Goal: Information Seeking & Learning: Learn about a topic

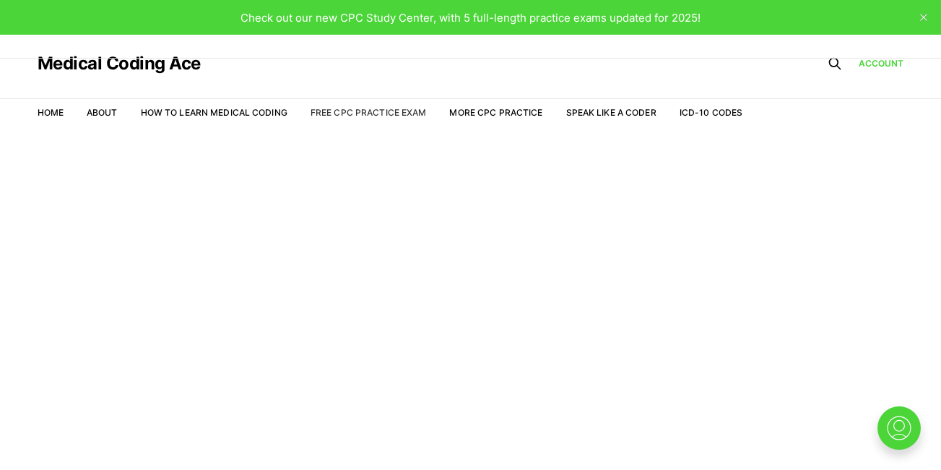
click at [405, 108] on link "Free CPC Practice Exam" at bounding box center [369, 112] width 116 height 11
click at [364, 111] on link "Free CPC Practice Exam" at bounding box center [369, 112] width 116 height 11
click at [409, 110] on link "Free CPC Practice Exam" at bounding box center [369, 112] width 116 height 11
click at [920, 17] on icon "close" at bounding box center [923, 17] width 7 height 7
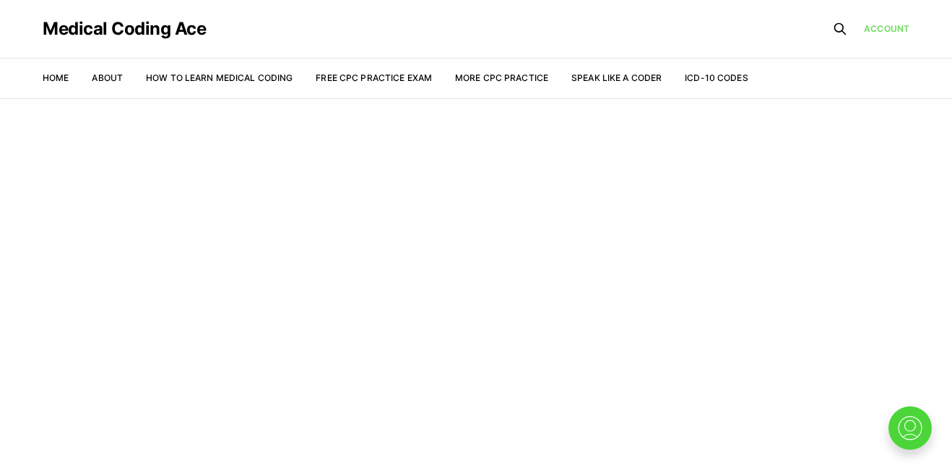
click at [901, 25] on link "Account" at bounding box center [887, 28] width 46 height 13
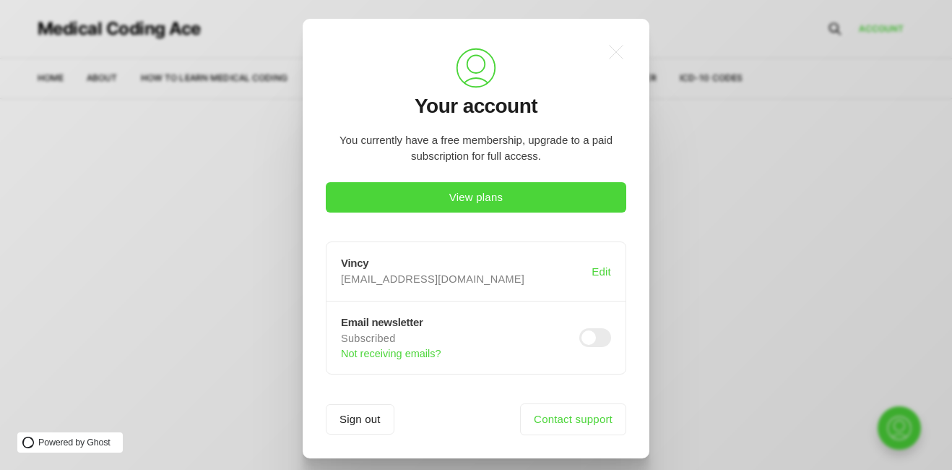
click at [439, 390] on div ".a{fill:none;stroke:currentColor;stroke-linecap:round;stroke-linejoin:round;str…" at bounding box center [476, 238] width 301 height 393
click at [597, 420] on link "Contact support" at bounding box center [573, 419] width 106 height 32
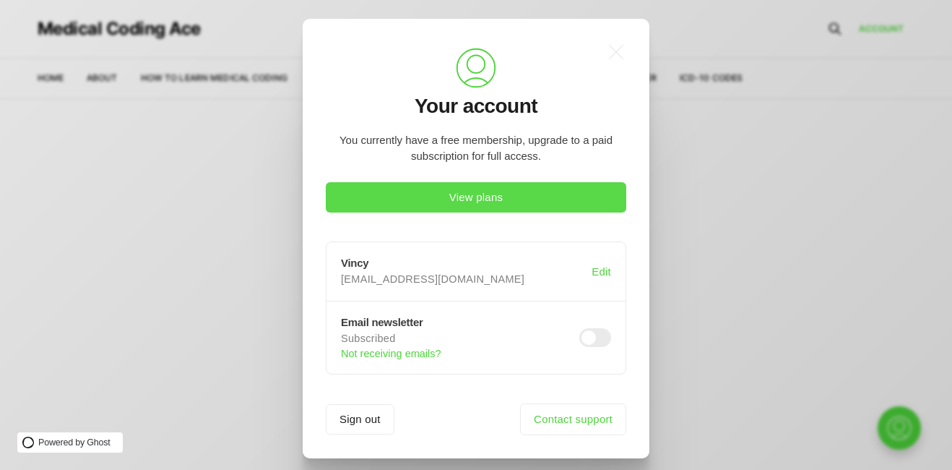
click at [496, 207] on button "View plans" at bounding box center [476, 197] width 301 height 30
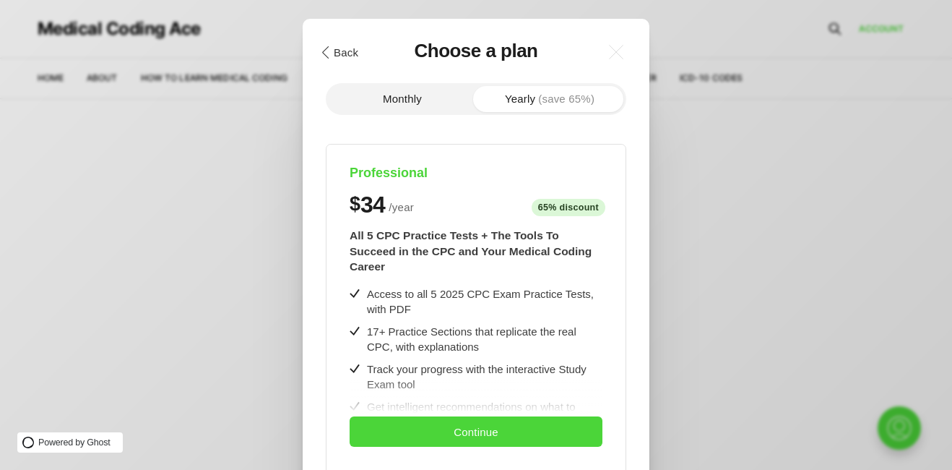
click at [340, 54] on button ".cls-1{fill:none;stroke:currentColor;stroke-linecap:round;stroke-linejoin:round…" at bounding box center [339, 52] width 50 height 25
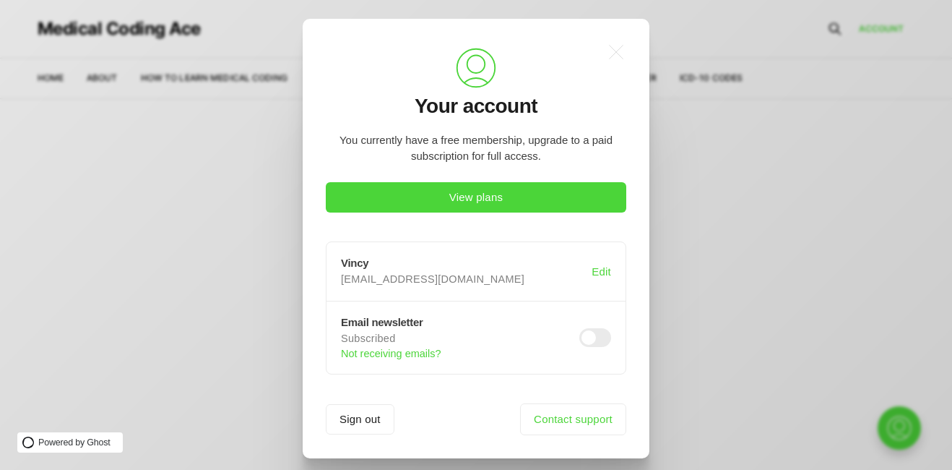
click at [522, 141] on p "You currently have a free membership, upgrade to a paid subscription for full a…" at bounding box center [476, 148] width 301 height 33
click at [613, 54] on icon ".a{fill:none;stroke:currentColor;stroke-linecap:round;stroke-linejoin:round;str…" at bounding box center [616, 52] width 32 height 32
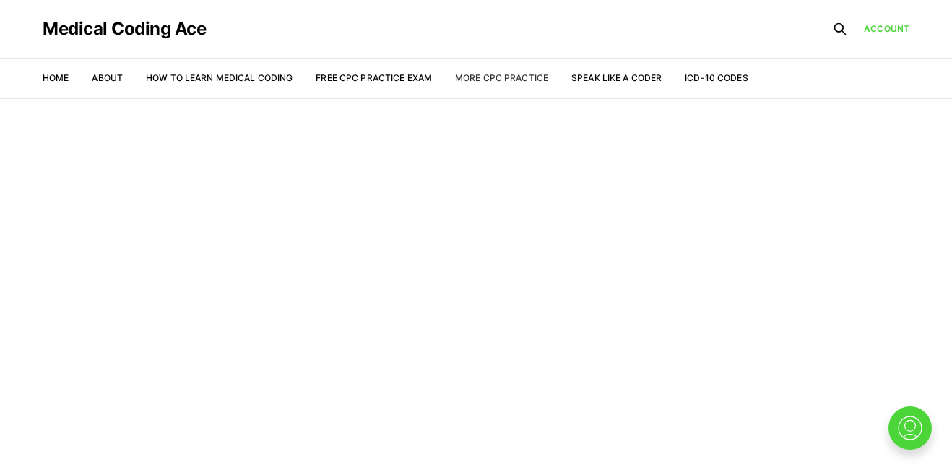
click at [516, 79] on link "More CPC Practice" at bounding box center [501, 77] width 93 height 11
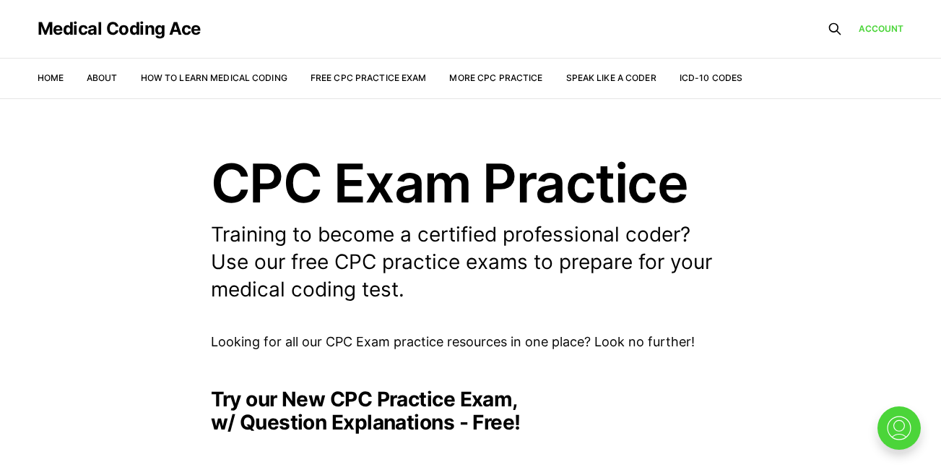
click at [376, 84] on li "Free CPC Practice Exam" at bounding box center [369, 78] width 116 height 14
click at [371, 81] on link "Free CPC Practice Exam" at bounding box center [369, 77] width 116 height 11
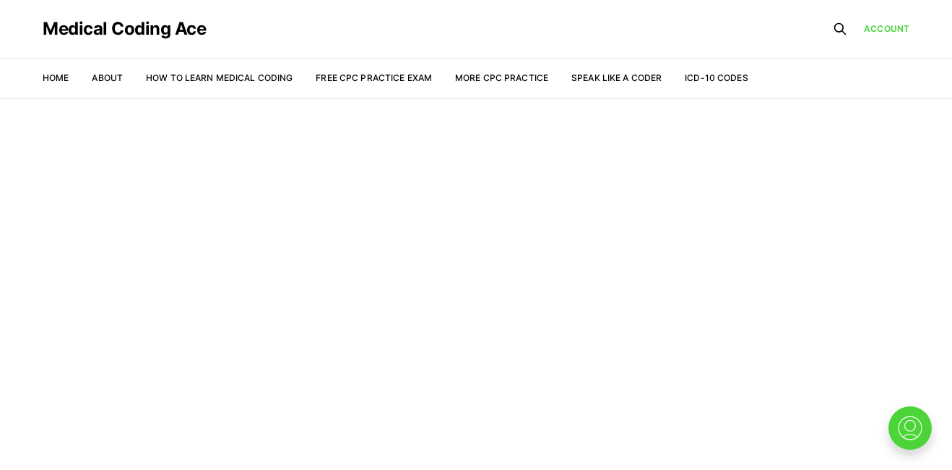
click at [402, 236] on main "Welcome to the Study Center - Student Plan" at bounding box center [476, 283] width 952 height 371
click at [904, 426] on img at bounding box center [910, 428] width 46 height 46
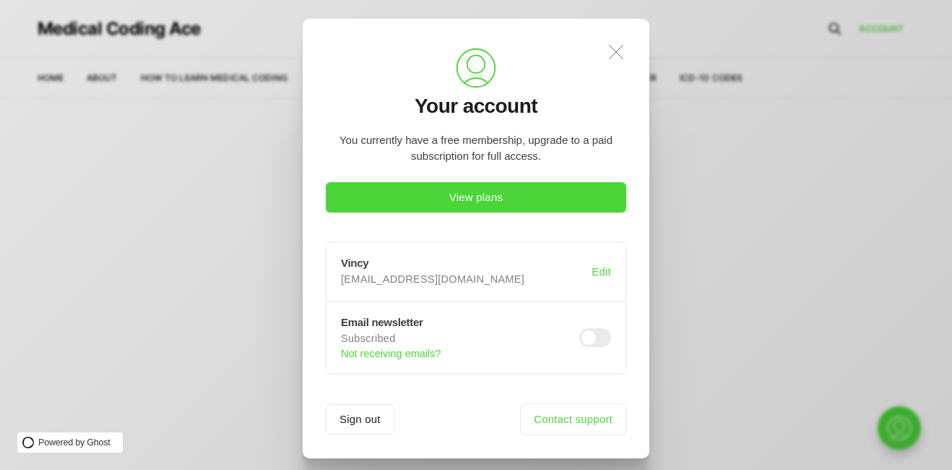
click at [613, 40] on icon ".a{fill:none;stroke:currentColor;stroke-linecap:round;stroke-linejoin:round;str…" at bounding box center [616, 52] width 32 height 32
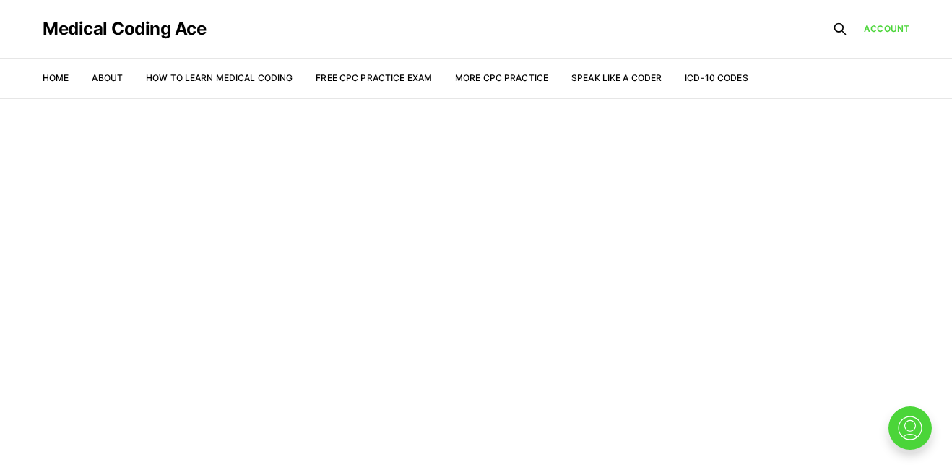
click at [531, 259] on main "Welcome to the Study Center - Student Plan" at bounding box center [476, 283] width 952 height 371
drag, startPoint x: 532, startPoint y: 263, endPoint x: 331, endPoint y: 287, distance: 202.2
click at [331, 287] on main "Welcome to the Study Center - Student Plan" at bounding box center [476, 283] width 952 height 371
click at [355, 80] on link "Free CPC Practice Exam" at bounding box center [374, 77] width 116 height 11
